Goal: Task Accomplishment & Management: Manage account settings

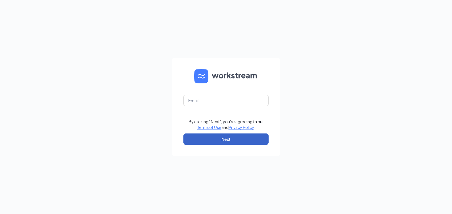
click at [241, 138] on button "Next" at bounding box center [225, 138] width 85 height 11
type input "jgthomas@redlobster.com"
click at [225, 139] on button "Next" at bounding box center [225, 138] width 85 height 11
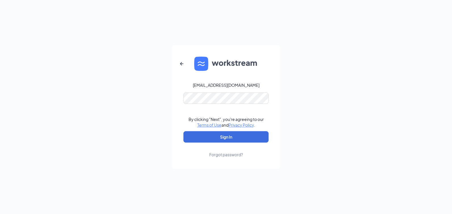
click at [241, 130] on form "jgthomas@redlobster.com By clicking "Next", you're agreeing to our Terms of Use…" at bounding box center [226, 106] width 108 height 123
click at [237, 137] on button "Sign In" at bounding box center [225, 136] width 85 height 11
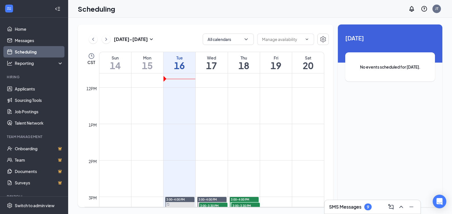
scroll to position [478, 0]
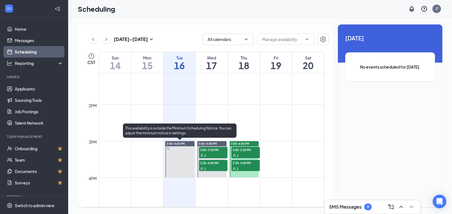
click at [184, 143] on span "3:00-4:00 PM" at bounding box center [175, 143] width 18 height 4
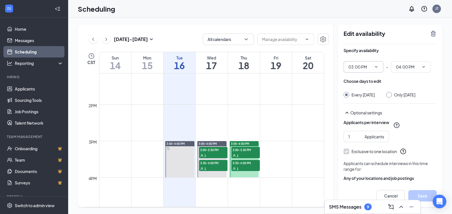
click at [377, 68] on icon "ChevronDown" at bounding box center [376, 66] width 5 height 5
click at [376, 66] on icon "ChevronDown" at bounding box center [376, 66] width 5 height 5
click at [378, 64] on icon "ChevronDown" at bounding box center [376, 66] width 5 height 5
click at [377, 64] on icon "ChevronDown" at bounding box center [376, 66] width 5 height 5
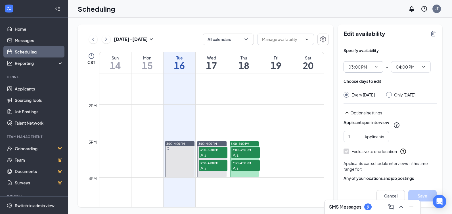
click at [361, 69] on input "03:00 PM" at bounding box center [359, 67] width 23 height 6
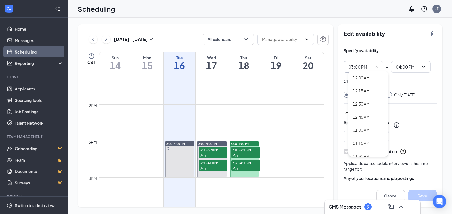
click at [361, 69] on input "03:00 PM" at bounding box center [359, 67] width 23 height 6
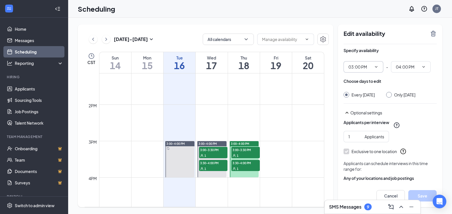
click at [361, 69] on input "03:00 PM" at bounding box center [359, 67] width 23 height 6
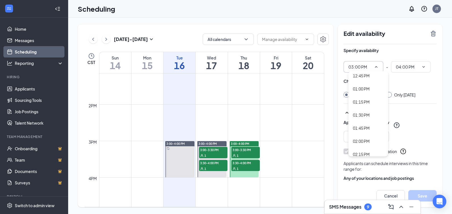
scroll to position [682, 0]
click at [367, 127] on div "02:00 PM" at bounding box center [361, 127] width 17 height 6
type input "02:00 PM"
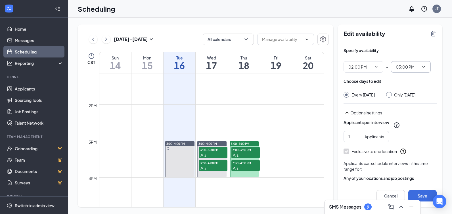
click at [423, 66] on icon "ChevronDown" at bounding box center [423, 66] width 5 height 5
click at [424, 66] on icon "ChevronDown" at bounding box center [423, 66] width 5 height 5
click at [403, 66] on input "03:00 PM" at bounding box center [407, 67] width 23 height 6
click at [408, 130] on div "04:30 PM" at bounding box center [408, 131] width 17 height 6
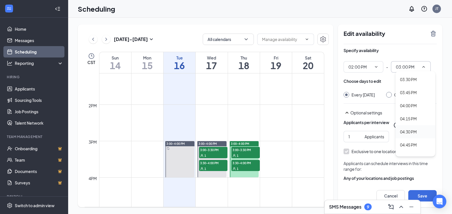
type input "04:30 PM"
click at [422, 197] on button "Save" at bounding box center [422, 195] width 28 height 11
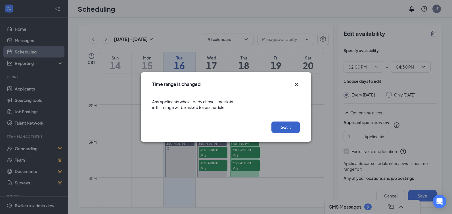
click at [283, 125] on button "Got it" at bounding box center [286, 126] width 28 height 11
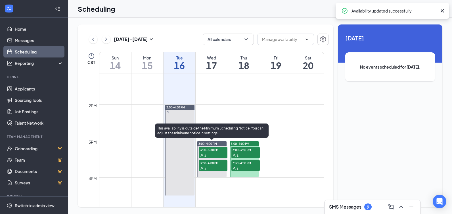
click at [216, 142] on span "3:00-4:00 PM" at bounding box center [208, 143] width 18 height 4
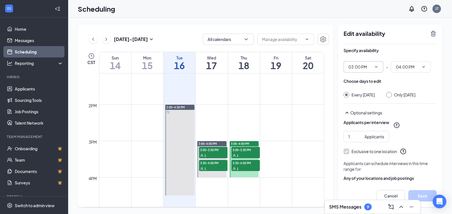
click at [378, 65] on icon "ChevronDown" at bounding box center [376, 66] width 5 height 5
click at [374, 68] on span at bounding box center [376, 66] width 6 height 5
click at [364, 68] on input "03:00 PM" at bounding box center [359, 67] width 23 height 6
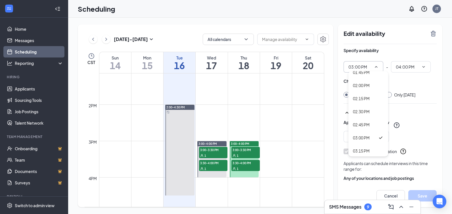
scroll to position [710, 0]
click at [365, 101] on div "02:00 PM" at bounding box center [361, 99] width 17 height 6
type input "02:00 PM"
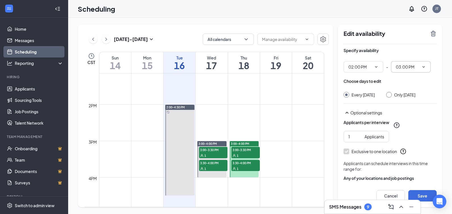
click at [425, 66] on icon "ChevronDown" at bounding box center [423, 66] width 5 height 5
click at [410, 67] on input "03:00 PM" at bounding box center [407, 67] width 23 height 6
click at [416, 74] on div "04:30 PM" at bounding box center [408, 75] width 17 height 6
type input "04:30 PM"
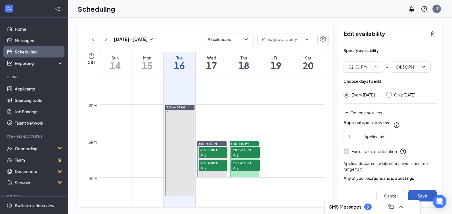
click at [419, 192] on button "Save" at bounding box center [422, 195] width 28 height 11
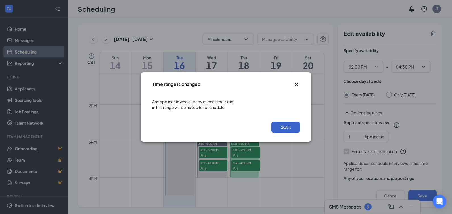
click at [292, 123] on button "Got it" at bounding box center [286, 126] width 28 height 11
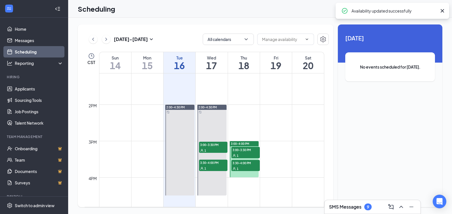
click at [248, 142] on span "3:00-4:00 PM" at bounding box center [240, 143] width 18 height 4
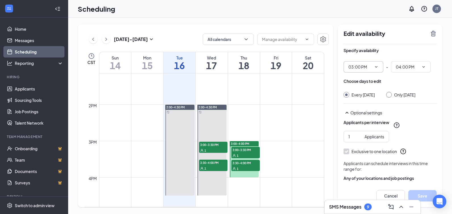
click at [360, 68] on input "03:00 PM" at bounding box center [359, 67] width 23 height 6
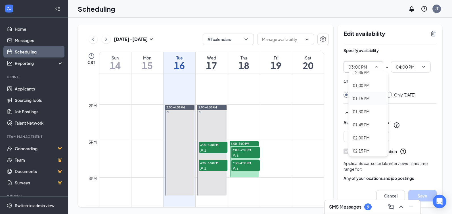
scroll to position [682, 0]
click at [368, 128] on div "02:00 PM" at bounding box center [361, 127] width 17 height 6
type input "02:00 PM"
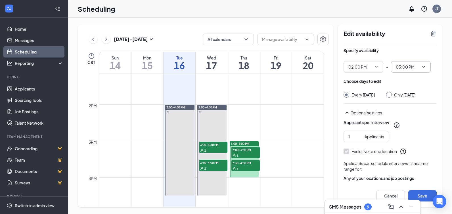
click at [410, 70] on span "03:00 PM" at bounding box center [411, 66] width 40 height 11
click at [414, 66] on input "03:00 PM" at bounding box center [407, 67] width 23 height 6
click at [406, 64] on input "03:00 PM" at bounding box center [407, 67] width 23 height 6
click at [407, 66] on input "03:00 PM" at bounding box center [407, 67] width 23 height 6
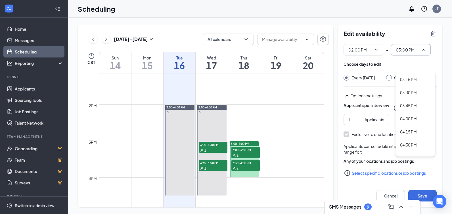
scroll to position [795, 0]
click at [414, 132] on div "04:30 PM" at bounding box center [408, 131] width 17 height 6
type input "04:30 PM"
click at [422, 197] on button "Save" at bounding box center [422, 195] width 28 height 11
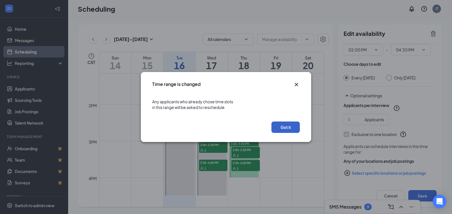
click at [295, 128] on button "Got it" at bounding box center [286, 126] width 28 height 11
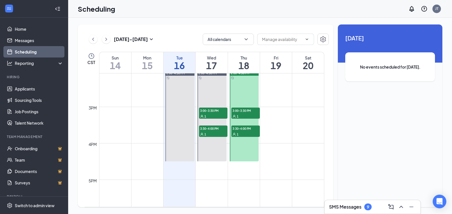
scroll to position [484, 0]
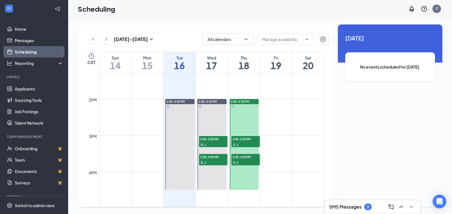
click at [280, 156] on td at bounding box center [211, 157] width 225 height 9
click at [278, 149] on td at bounding box center [211, 148] width 225 height 9
click at [278, 61] on h1 "19" at bounding box center [276, 65] width 32 height 10
click at [373, 71] on div "No events scheduled for this day." at bounding box center [390, 66] width 90 height 29
click at [284, 64] on h1 "19" at bounding box center [276, 65] width 32 height 10
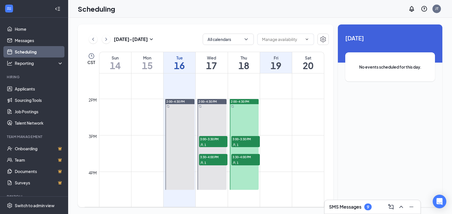
click at [284, 64] on h1 "19" at bounding box center [276, 65] width 32 height 10
click at [278, 60] on h1 "19" at bounding box center [276, 65] width 32 height 10
drag, startPoint x: 278, startPoint y: 60, endPoint x: 287, endPoint y: 57, distance: 9.3
click at [287, 57] on div "Fri" at bounding box center [276, 58] width 32 height 6
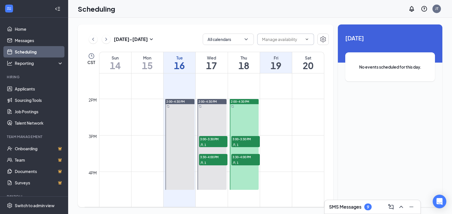
click at [306, 42] on span at bounding box center [285, 39] width 57 height 11
click at [308, 38] on icon "ChevronDown" at bounding box center [307, 39] width 5 height 5
click at [283, 40] on input "text" at bounding box center [282, 39] width 40 height 6
click at [278, 64] on h1 "19" at bounding box center [276, 65] width 32 height 10
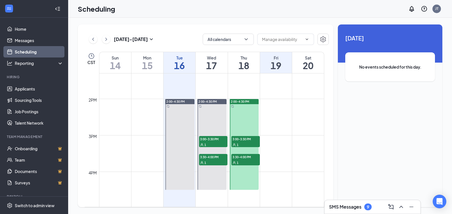
click at [276, 66] on h1 "19" at bounding box center [276, 65] width 32 height 10
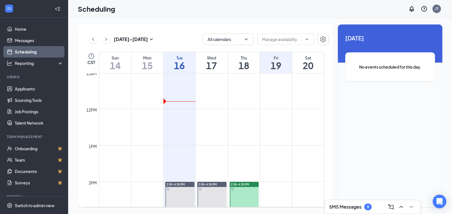
scroll to position [407, 0]
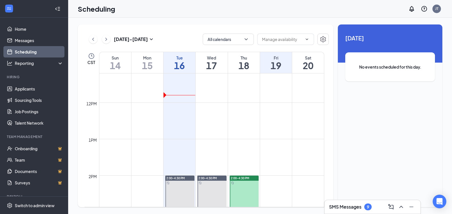
click at [404, 68] on span "No events scheduled for this day." at bounding box center [390, 67] width 67 height 6
click at [283, 63] on h1 "19" at bounding box center [276, 65] width 32 height 10
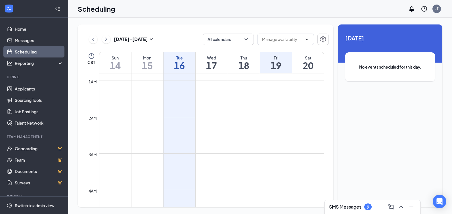
scroll to position [0, 0]
click at [284, 65] on h1 "19" at bounding box center [276, 65] width 32 height 10
drag, startPoint x: 284, startPoint y: 65, endPoint x: 390, endPoint y: 91, distance: 109.4
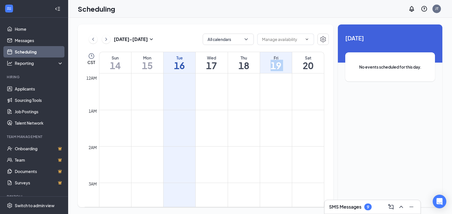
click at [390, 91] on div "19 September No events scheduled for this day." at bounding box center [390, 61] width 105 height 75
click at [403, 205] on icon "ChevronUp" at bounding box center [401, 206] width 7 height 7
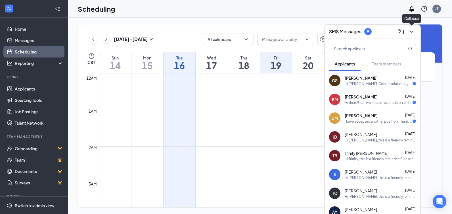
click at [412, 29] on icon "ChevronDown" at bounding box center [411, 31] width 7 height 7
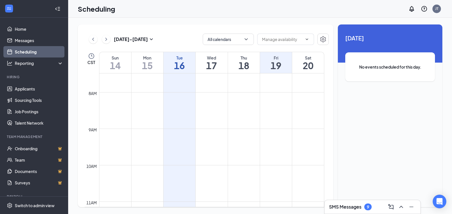
scroll to position [256, 0]
click at [274, 68] on h1 "19" at bounding box center [276, 65] width 32 height 10
click at [326, 40] on icon "Settings" at bounding box center [323, 39] width 7 height 7
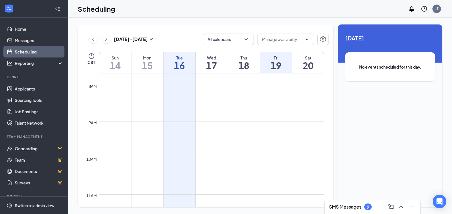
click at [41, 53] on link "Scheduling" at bounding box center [39, 51] width 49 height 11
click at [281, 62] on h1 "19" at bounding box center [276, 65] width 32 height 10
click at [38, 52] on link "Scheduling" at bounding box center [39, 51] width 49 height 11
click at [283, 60] on div "Fri" at bounding box center [276, 58] width 32 height 6
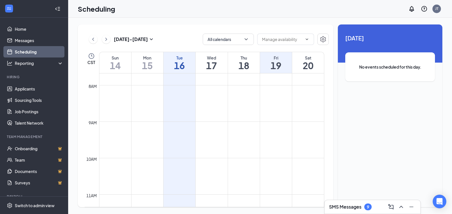
click at [284, 64] on h1 "19" at bounding box center [276, 65] width 32 height 10
drag, startPoint x: 284, startPoint y: 64, endPoint x: 281, endPoint y: 67, distance: 4.7
click at [282, 66] on h1 "19" at bounding box center [276, 65] width 32 height 10
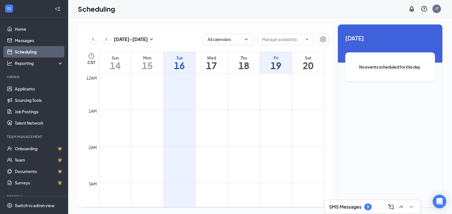
drag, startPoint x: 281, startPoint y: 62, endPoint x: 278, endPoint y: 65, distance: 4.3
click at [278, 65] on h1 "19" at bounding box center [276, 65] width 32 height 10
click at [153, 40] on icon "SmallChevronDown" at bounding box center [151, 39] width 7 height 7
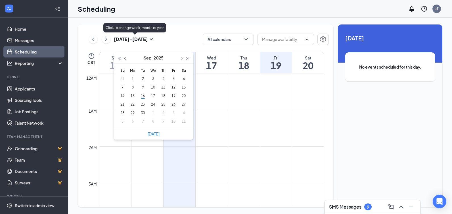
click at [153, 40] on icon "SmallChevronDown" at bounding box center [151, 39] width 7 height 7
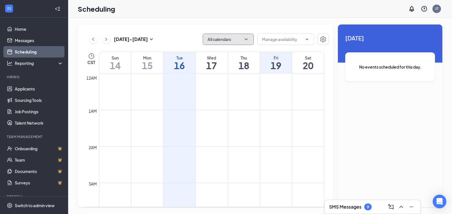
click at [245, 37] on icon "ChevronDown" at bounding box center [246, 39] width 6 height 6
click at [245, 37] on icon "ChevronUp" at bounding box center [246, 39] width 6 height 6
click at [278, 41] on input "text" at bounding box center [282, 39] width 40 height 6
click at [279, 41] on input "text" at bounding box center [282, 39] width 40 height 6
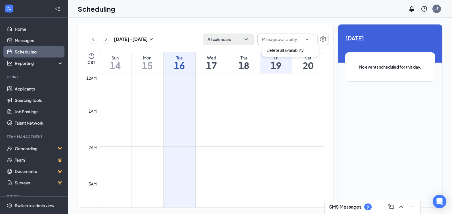
click at [279, 41] on input "text" at bounding box center [282, 39] width 40 height 6
click at [369, 206] on div "9" at bounding box center [368, 206] width 2 height 5
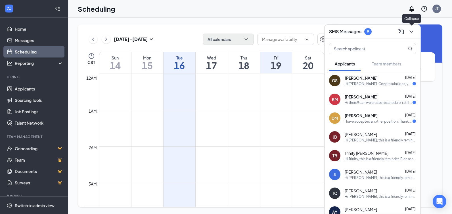
click at [411, 30] on icon "ChevronDown" at bounding box center [411, 31] width 7 height 7
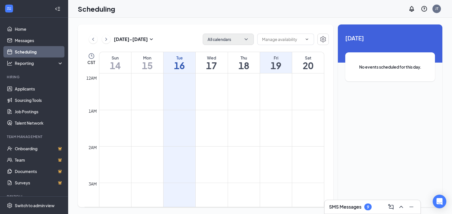
click at [269, 60] on div "Fri" at bounding box center [276, 58] width 32 height 6
click at [278, 61] on h1 "19" at bounding box center [276, 65] width 32 height 10
